Goal: Find specific fact: Find specific page/section

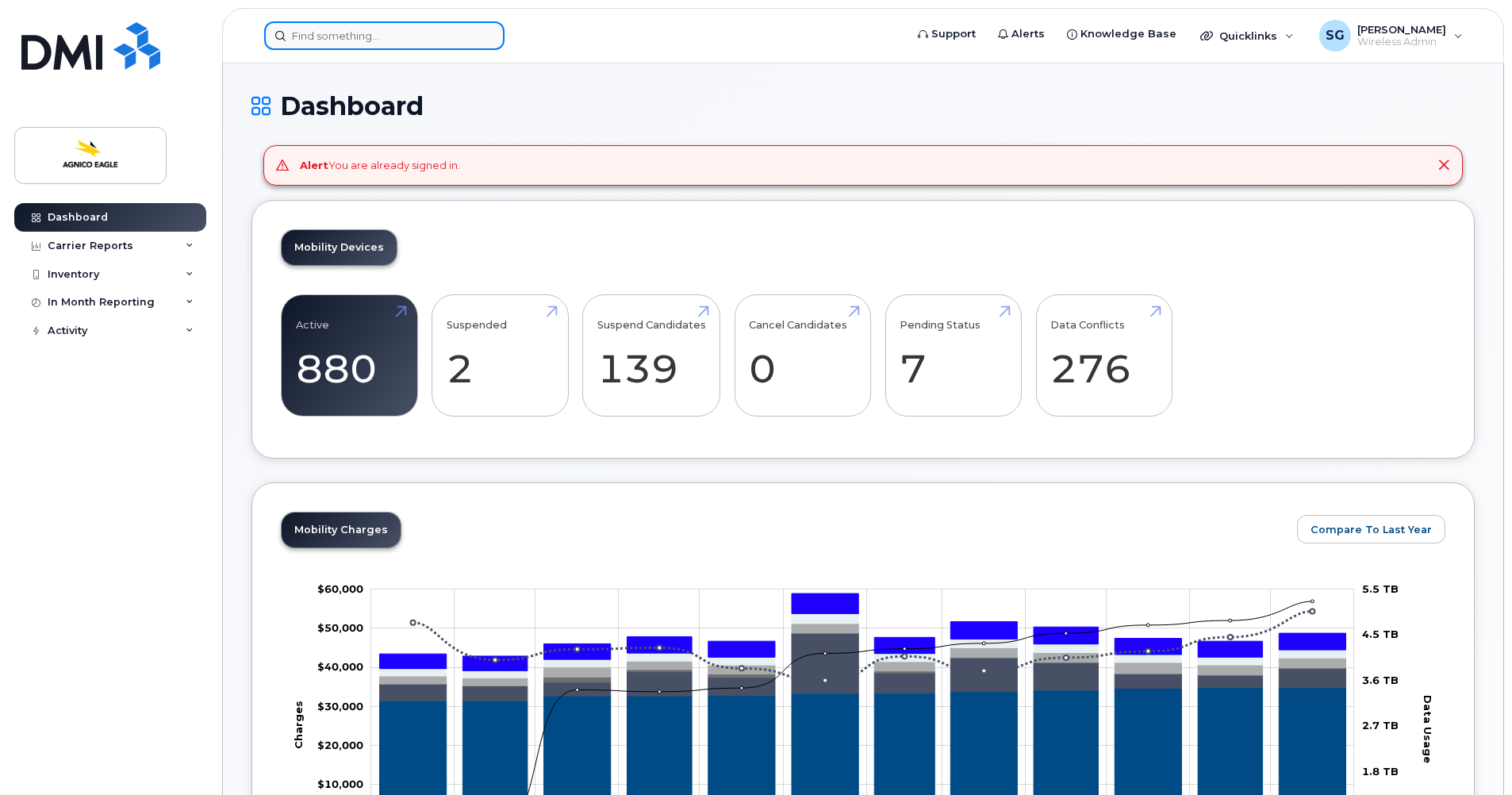
click at [333, 40] on input at bounding box center [384, 35] width 240 height 28
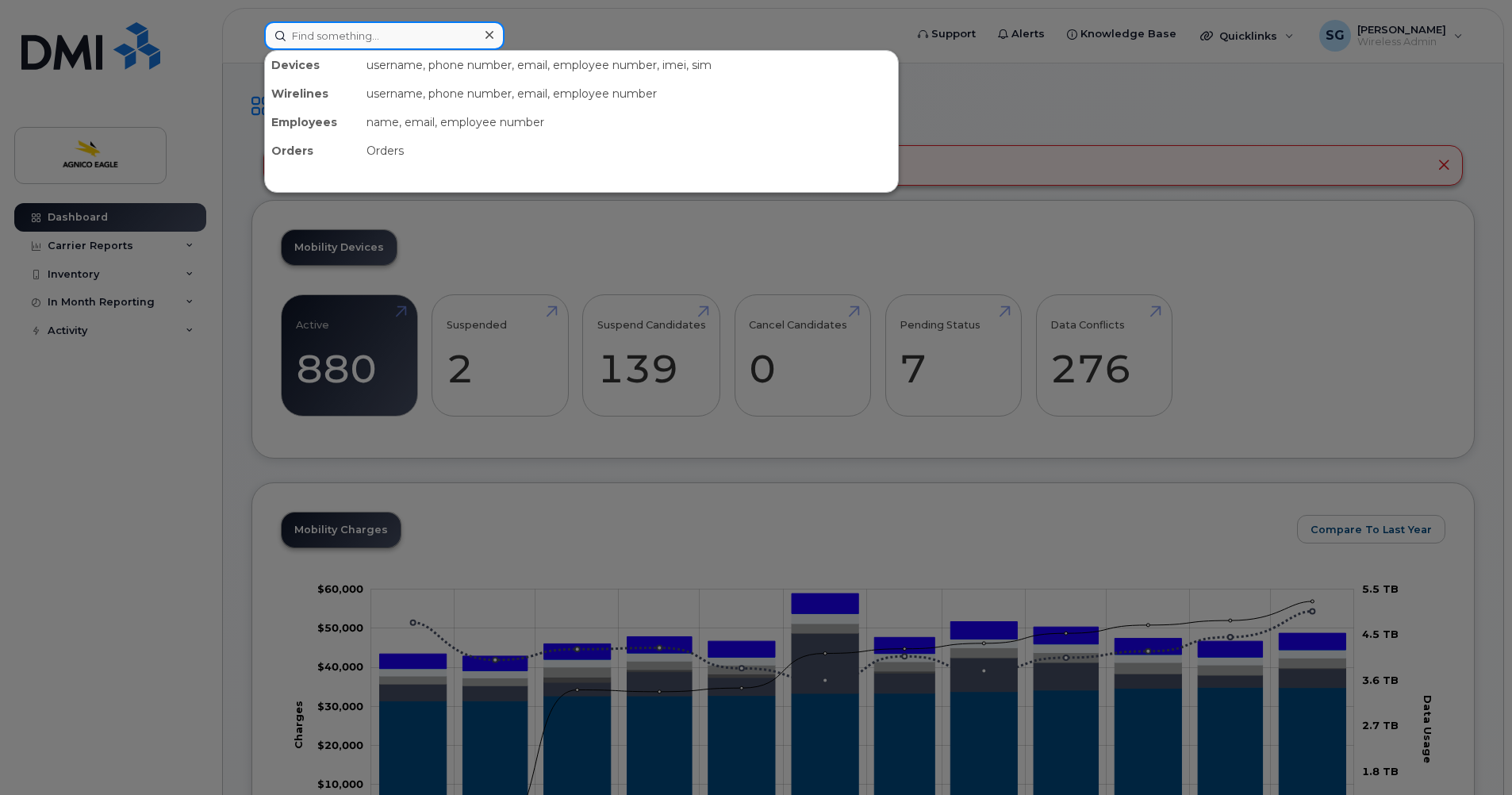
paste input "[PERSON_NAME]"
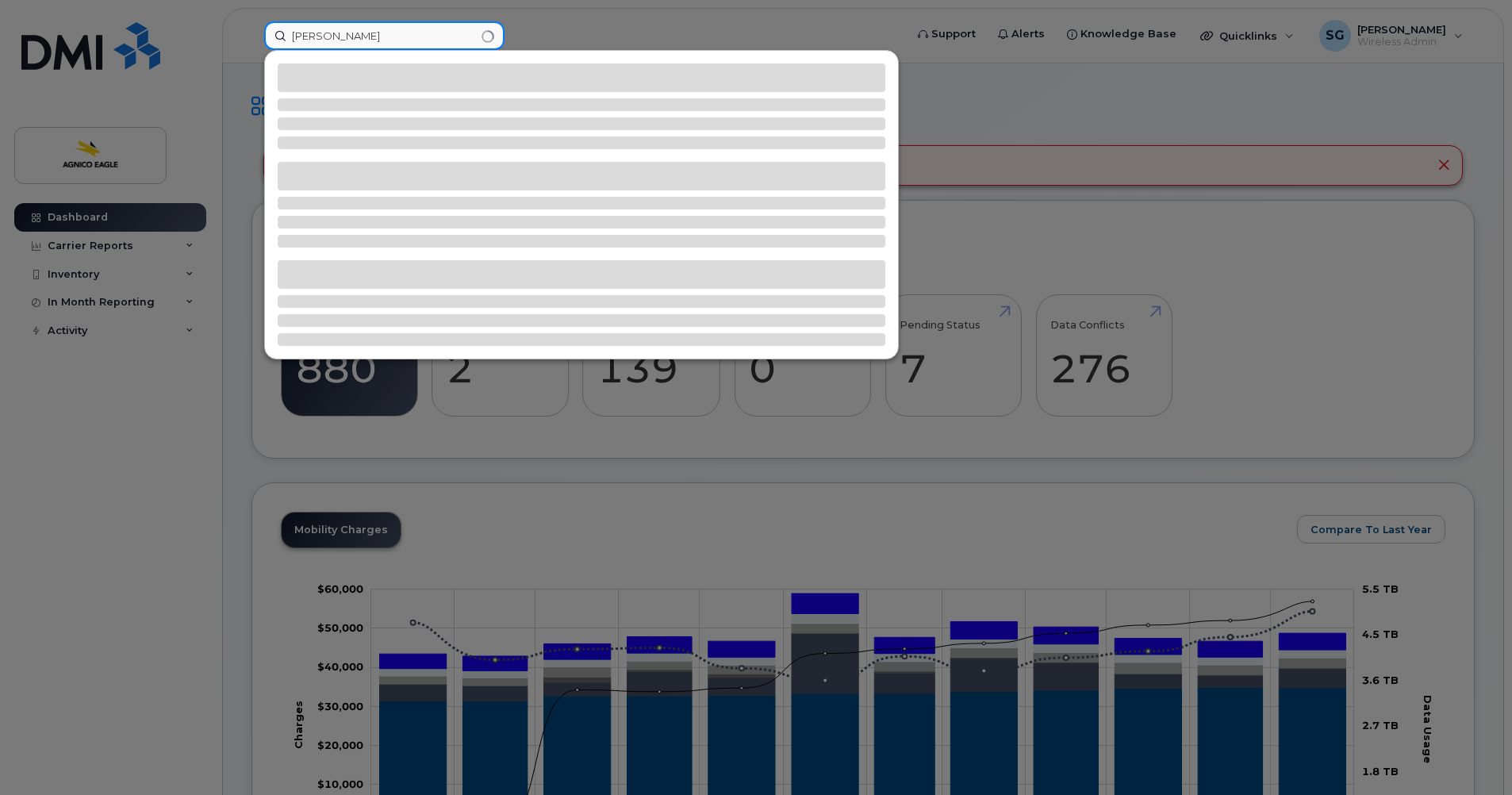
click at [489, 43] on input "[PERSON_NAME]" at bounding box center [384, 35] width 240 height 28
type input "[PERSON_NAME]"
click at [224, 102] on div at bounding box center [756, 397] width 1512 height 795
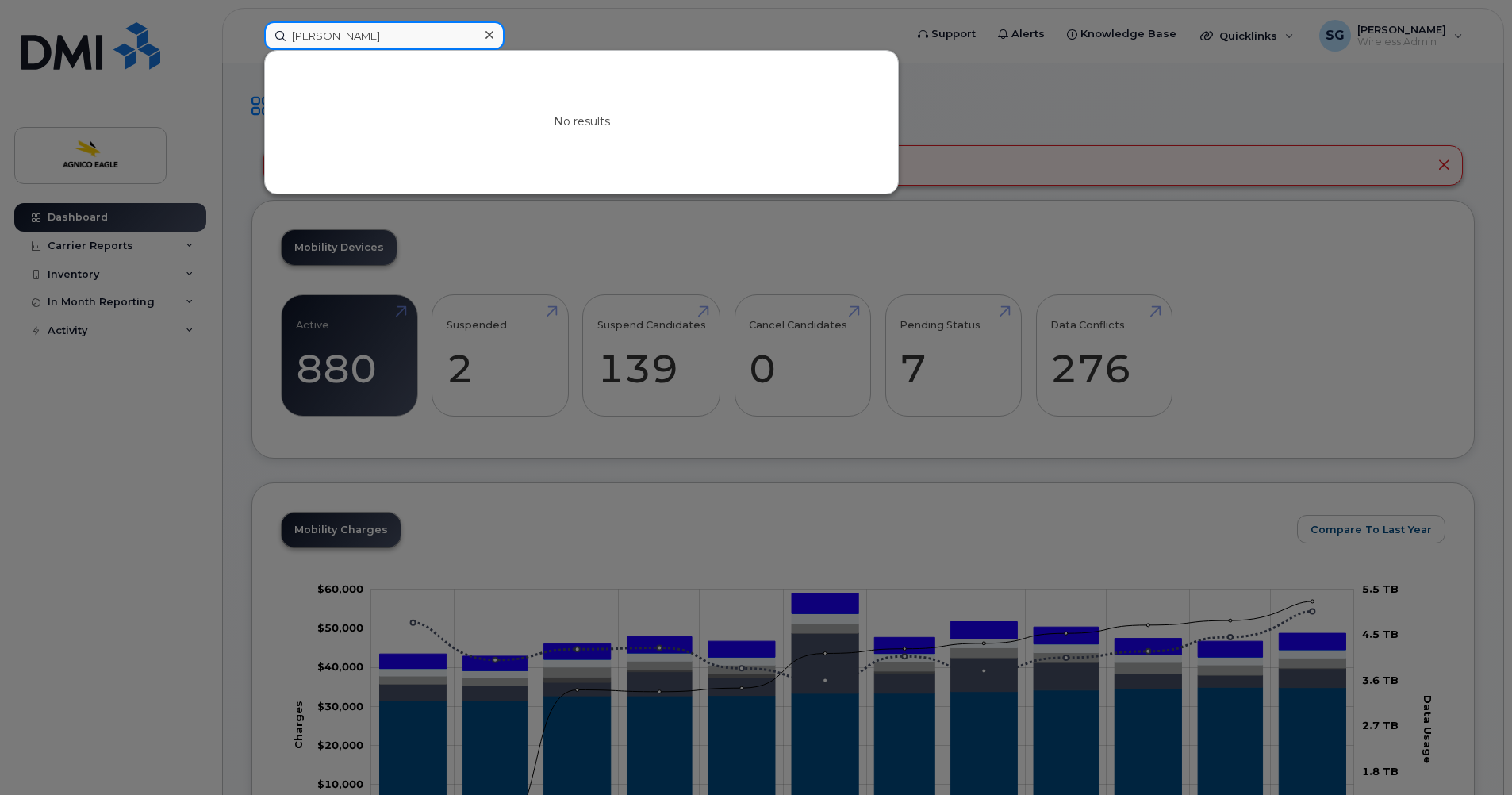
click at [338, 32] on input "[PERSON_NAME]" at bounding box center [384, 35] width 240 height 28
click at [488, 28] on icon at bounding box center [490, 34] width 8 height 13
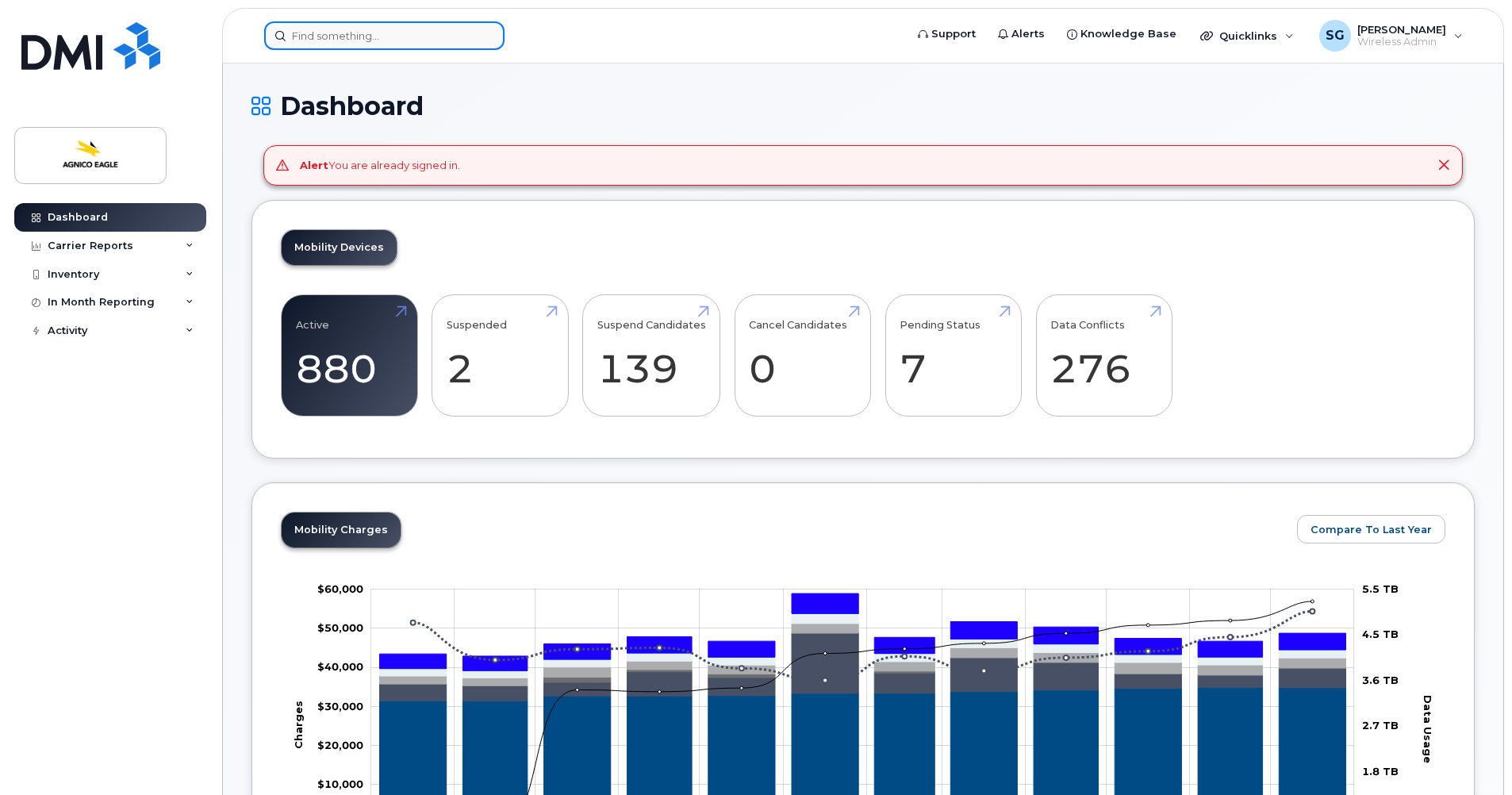
click at [463, 32] on input at bounding box center [384, 35] width 240 height 28
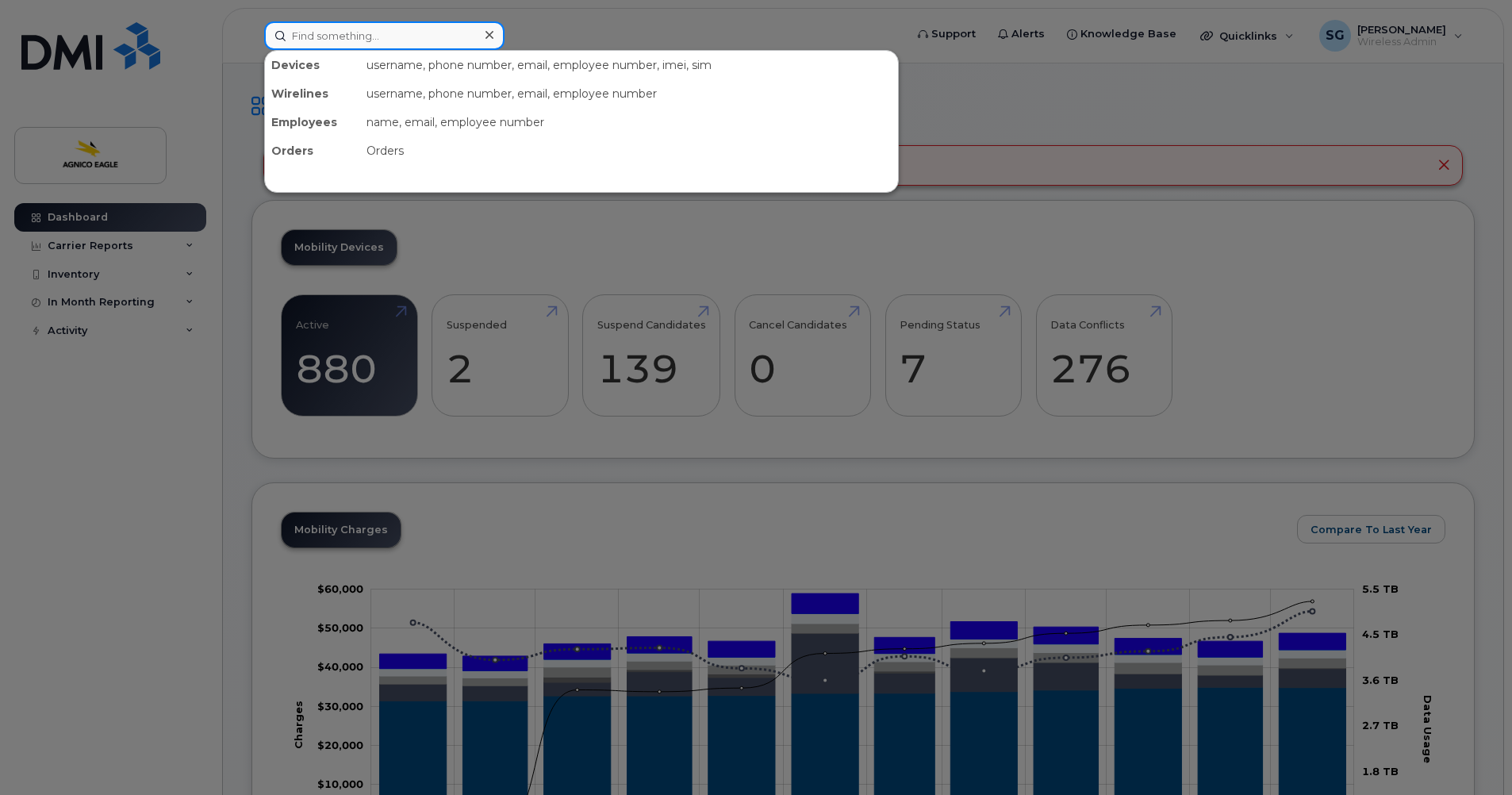
paste input "[PERSON_NAME]"
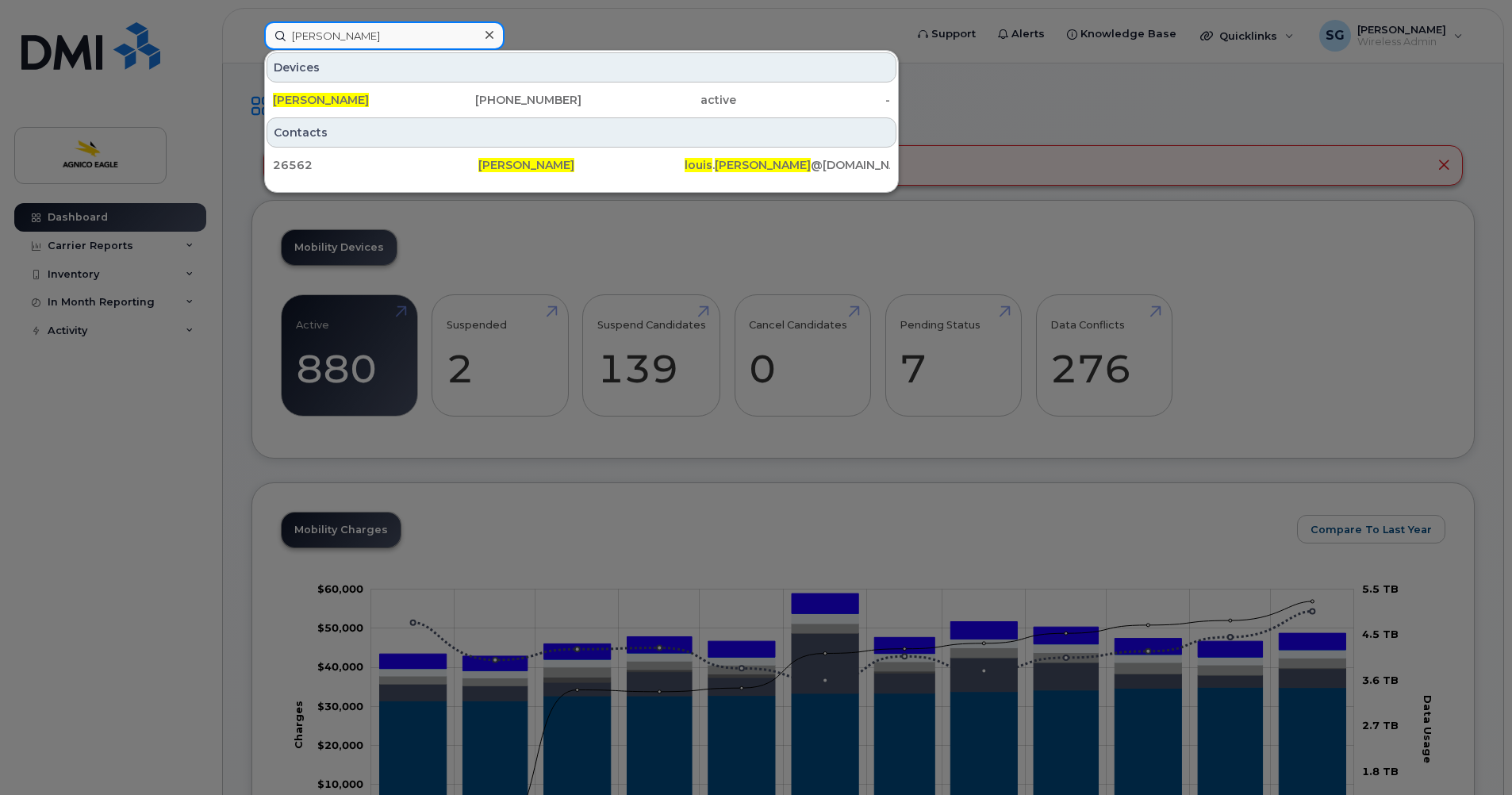
type input "[PERSON_NAME]"
